Goal: Learn about a topic

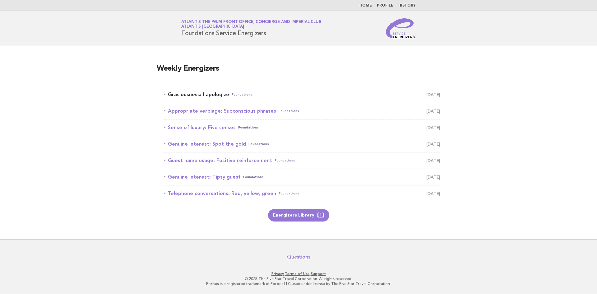
click at [215, 94] on link "Graciousness: I apologize Foundations September 9" at bounding box center [302, 94] width 276 height 9
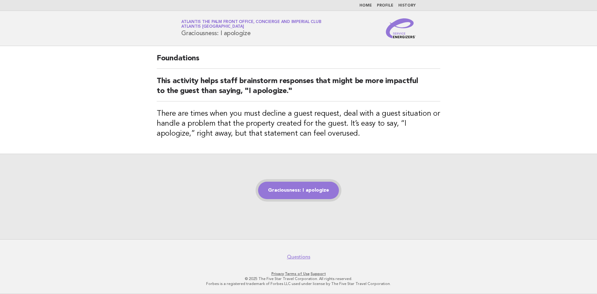
click at [285, 197] on link "Graciousness: I apologize" at bounding box center [298, 190] width 81 height 17
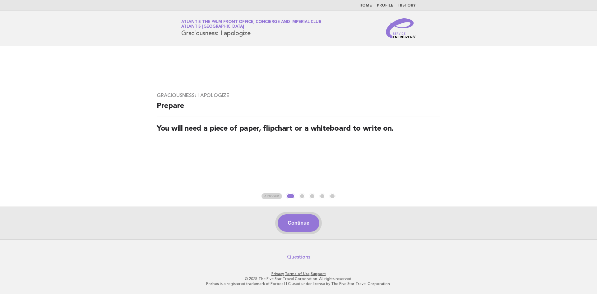
click at [292, 217] on button "Continue" at bounding box center [298, 222] width 41 height 17
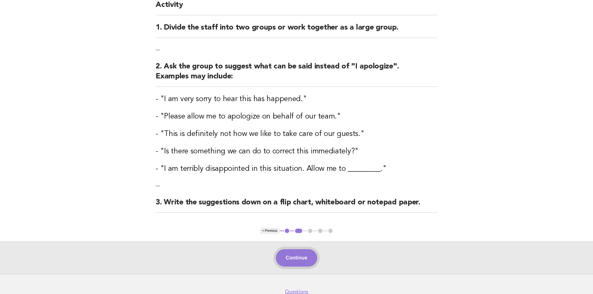
click at [295, 257] on button "Continue" at bounding box center [296, 257] width 41 height 17
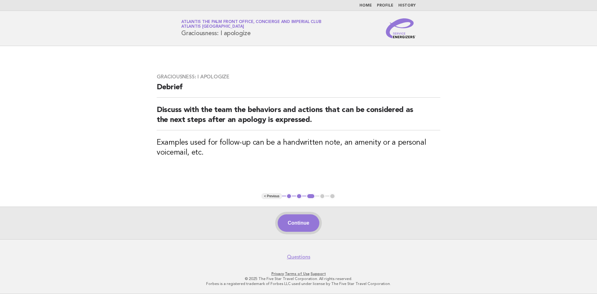
click at [292, 221] on button "Continue" at bounding box center [298, 222] width 41 height 17
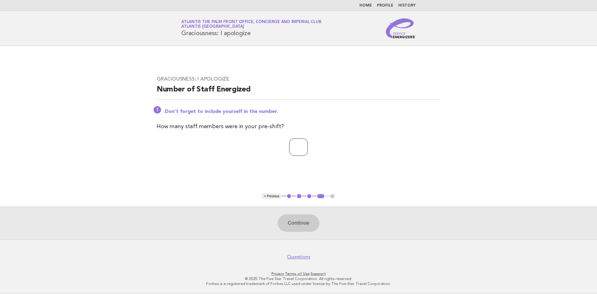
click at [306, 142] on input "number" at bounding box center [298, 146] width 19 height 17
type input "*"
click at [291, 230] on button "Continue" at bounding box center [298, 222] width 41 height 17
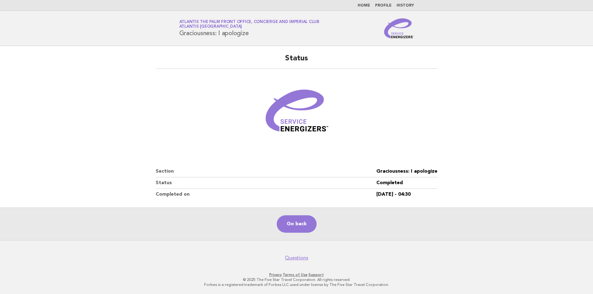
click at [477, 117] on main "Status Section Graciousness: I apologize Status Completed Completed on 09/Sep/2…" at bounding box center [296, 143] width 593 height 194
